Goal: Find specific page/section: Find specific page/section

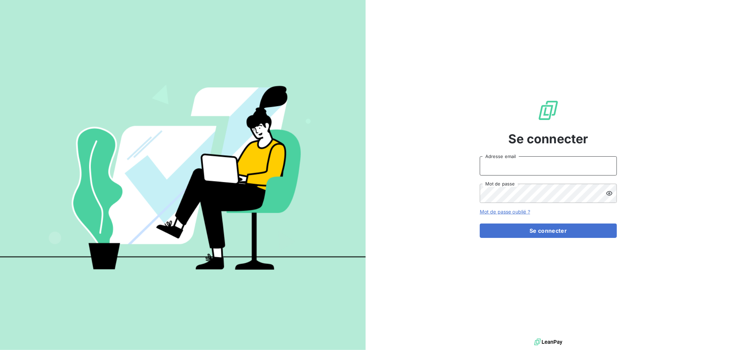
type input "raynauda@arceurope.fr"
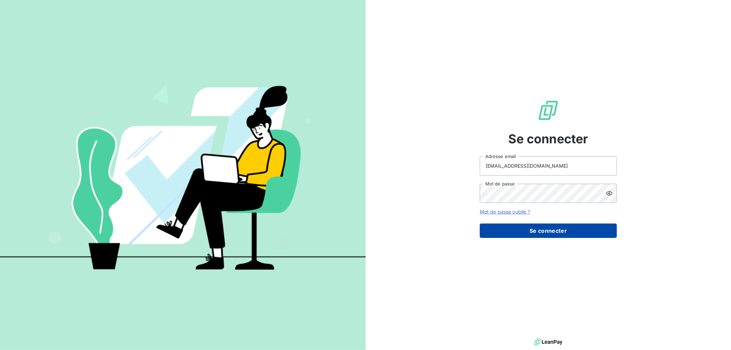
drag, startPoint x: 523, startPoint y: 221, endPoint x: 539, endPoint y: 229, distance: 17.2
click at [525, 222] on form "raynauda@arceurope.fr Adresse email Mot de passe Mot de passe oublié ? Se conne…" at bounding box center [548, 197] width 137 height 82
click at [544, 230] on button "Se connecter" at bounding box center [548, 231] width 137 height 14
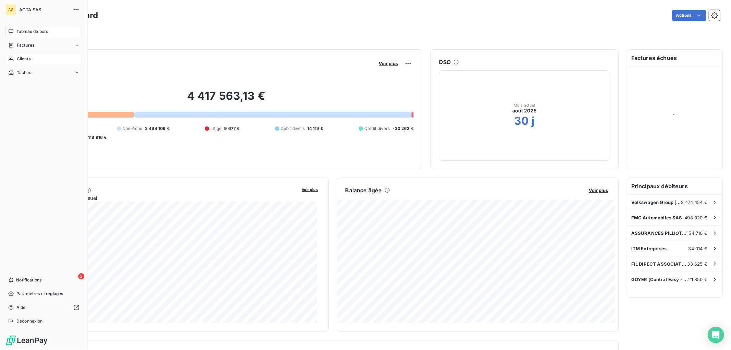
click at [24, 57] on span "Clients" at bounding box center [24, 59] width 14 height 6
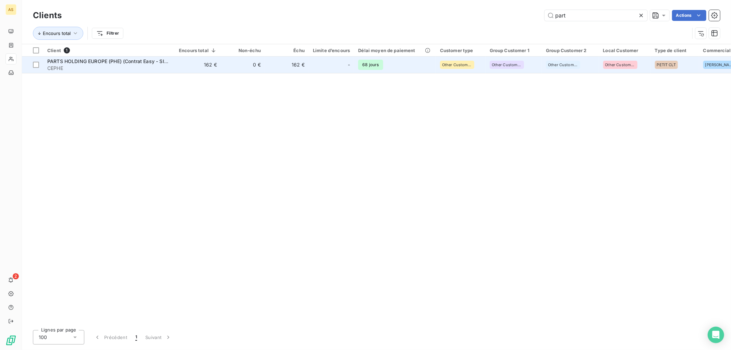
type input "part"
click at [100, 58] on div "PARTS HOLDING EUROPE (PHE) (Contrat Easy - SIACI)" at bounding box center [108, 61] width 123 height 7
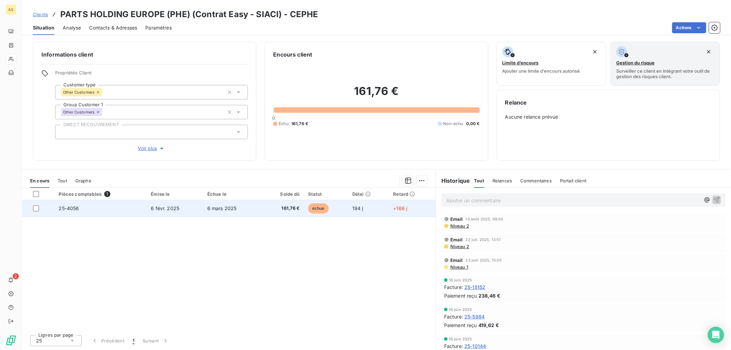
click at [68, 207] on span "25-4056" at bounding box center [69, 208] width 20 height 6
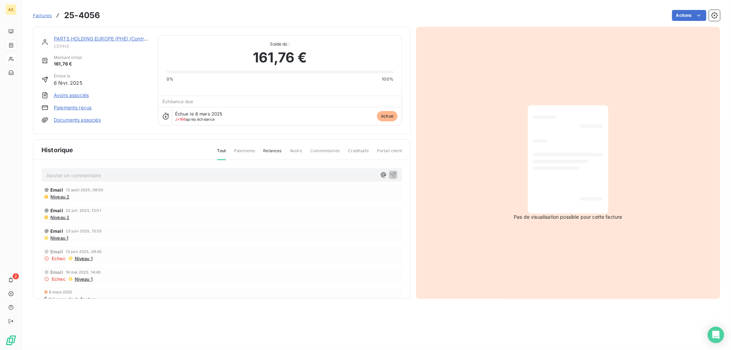
click at [45, 18] on span "Factures" at bounding box center [42, 15] width 19 height 5
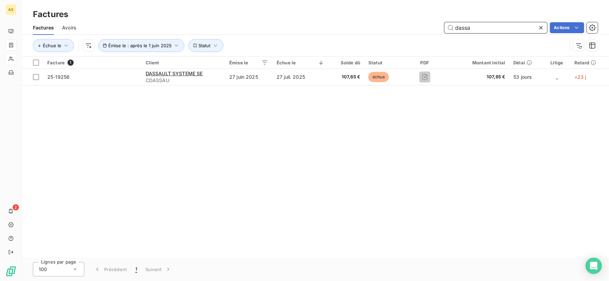
drag, startPoint x: 485, startPoint y: 29, endPoint x: 436, endPoint y: 23, distance: 49.1
click at [436, 23] on div "dassa Actions" at bounding box center [341, 27] width 514 height 11
type input "dassa"
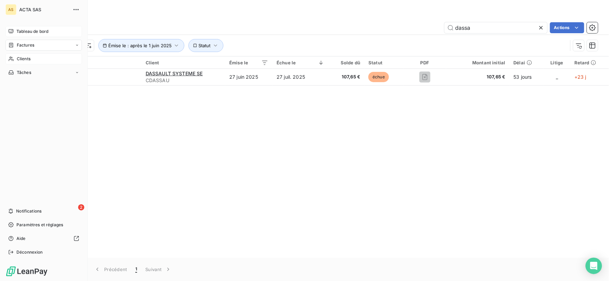
click at [14, 29] on div "Tableau de bord" at bounding box center [43, 31] width 76 height 11
